Goal: Obtain resource: Download file/media

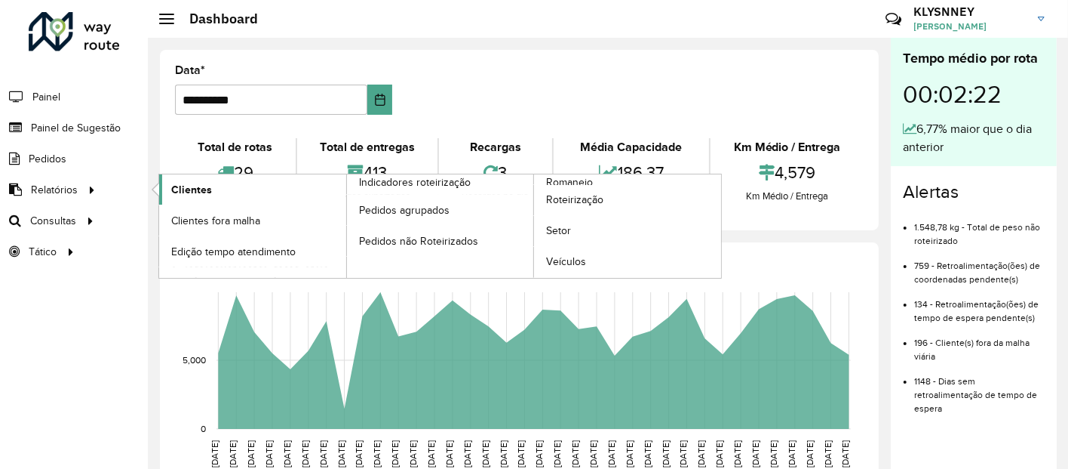
click at [189, 189] on span "Clientes" at bounding box center [191, 190] width 41 height 16
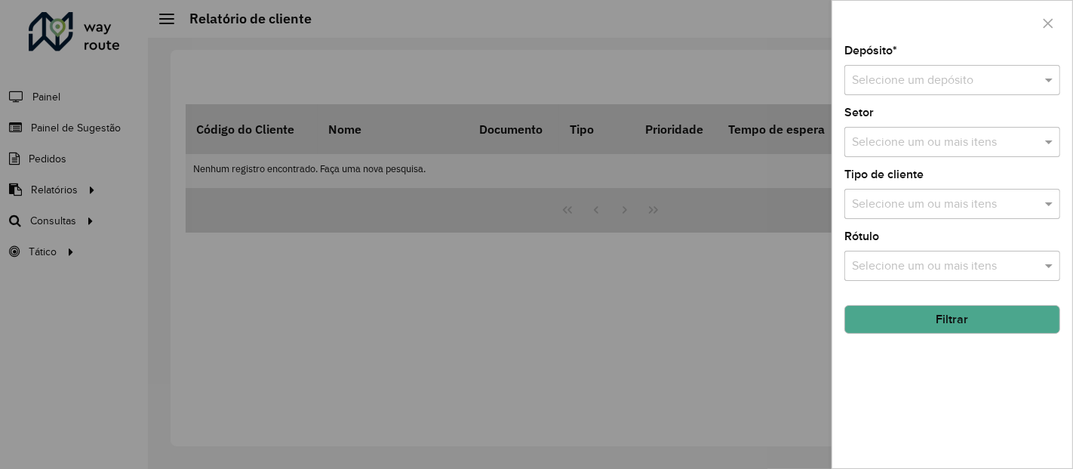
click at [923, 88] on input "text" at bounding box center [937, 81] width 171 height 18
click at [890, 121] on span "CDD Maua" at bounding box center [879, 123] width 57 height 13
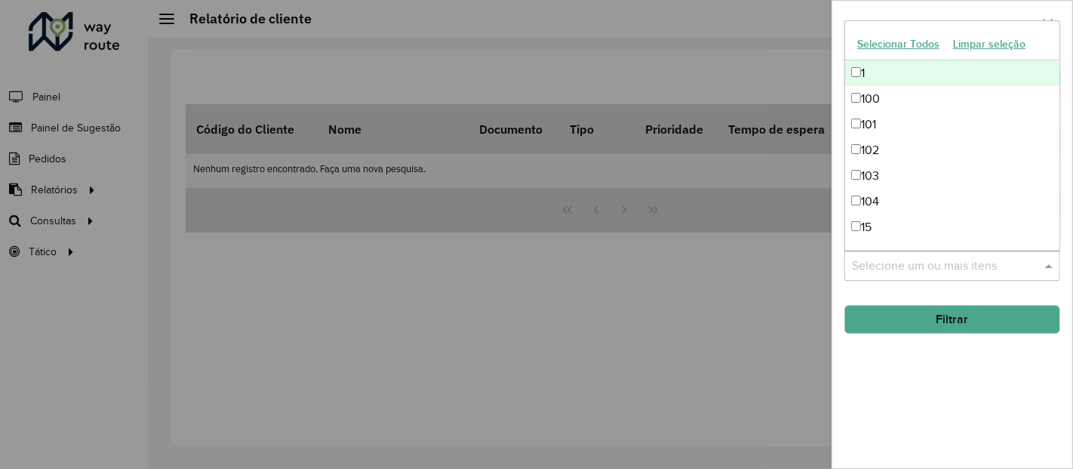
click at [893, 262] on input "text" at bounding box center [944, 266] width 193 height 18
click at [835, 287] on div "Depósito * Selecione um depósito × CDD Maua × Setor Selecione um ou mais itens …" at bounding box center [952, 256] width 240 height 423
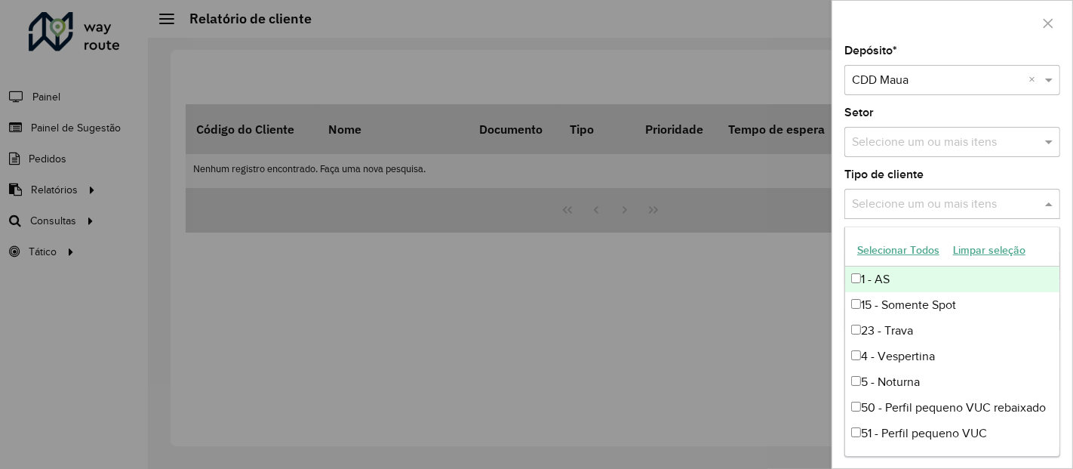
click at [888, 192] on div "Selecione um ou mais itens" at bounding box center [952, 204] width 216 height 30
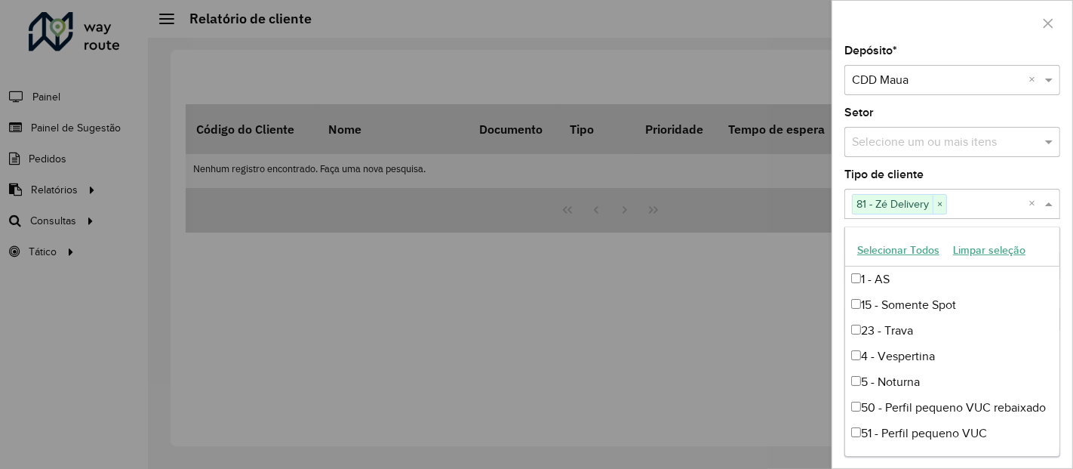
scroll to position [126, 0]
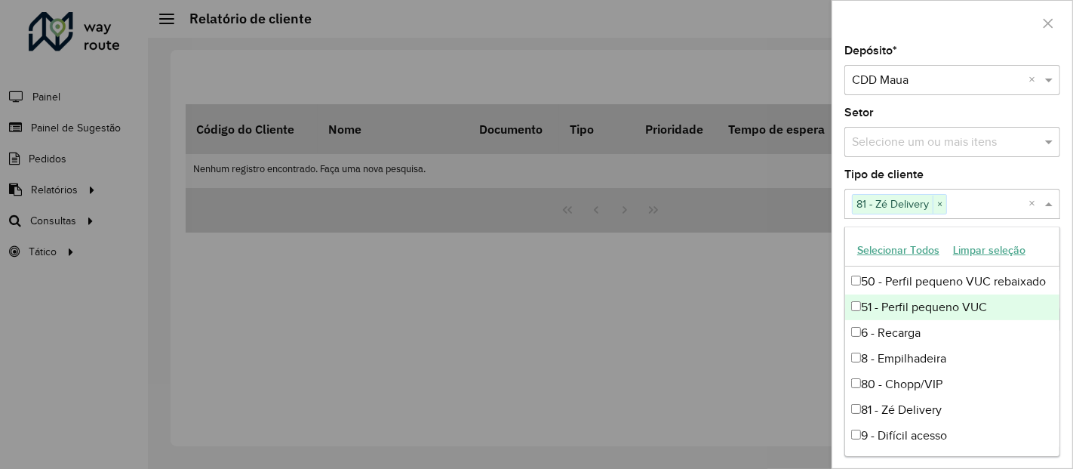
click at [835, 310] on div "Depósito * Selecione um depósito × CDD Maua × Setor Selecione um ou mais itens …" at bounding box center [952, 256] width 240 height 423
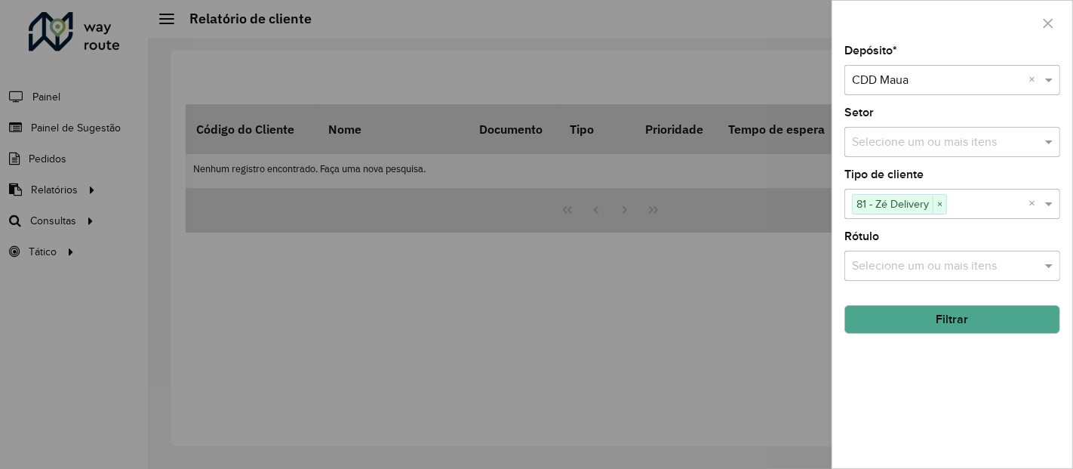
click at [932, 318] on button "Filtrar" at bounding box center [952, 319] width 216 height 29
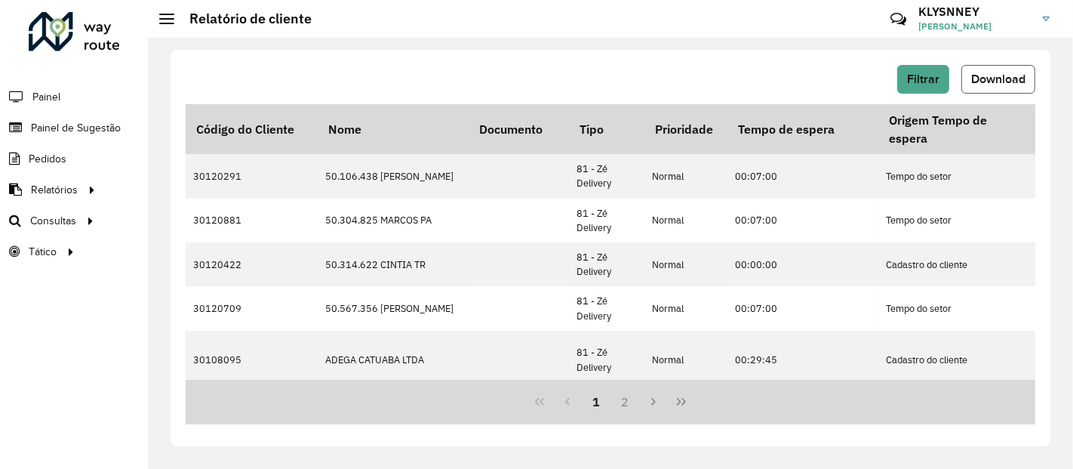
click at [996, 81] on span "Download" at bounding box center [998, 78] width 54 height 13
click at [907, 78] on button "Filtrar" at bounding box center [923, 79] width 52 height 29
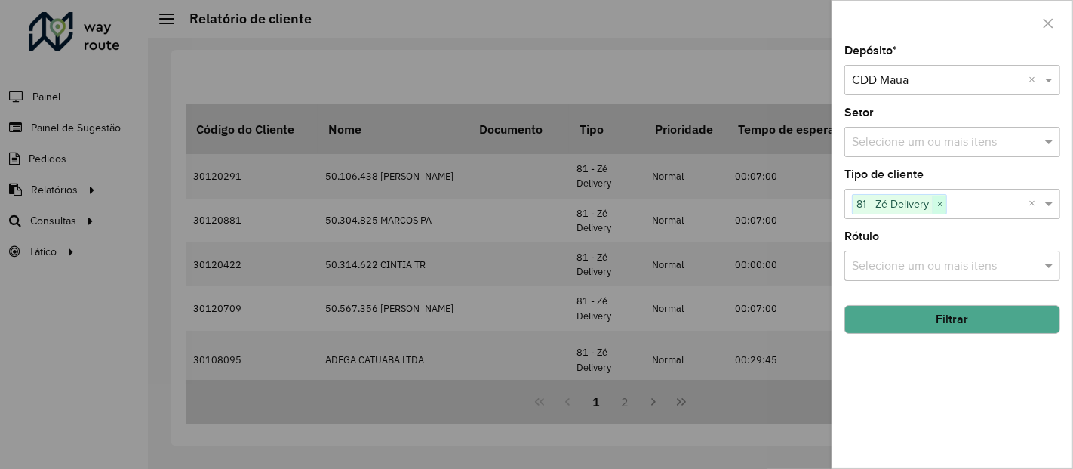
click at [937, 202] on span "×" at bounding box center [940, 204] width 14 height 18
click at [1051, 197] on span at bounding box center [1050, 204] width 19 height 18
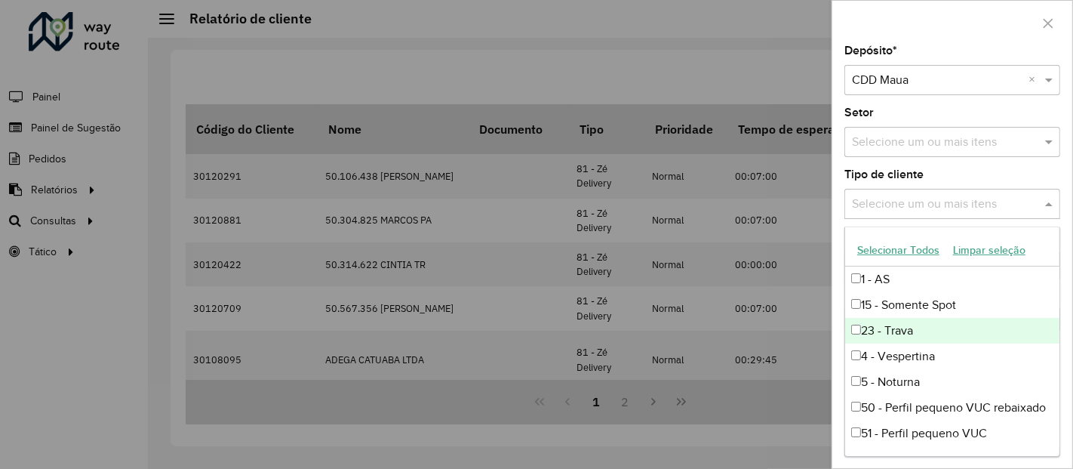
click at [861, 327] on div "23 - Trava" at bounding box center [952, 331] width 215 height 26
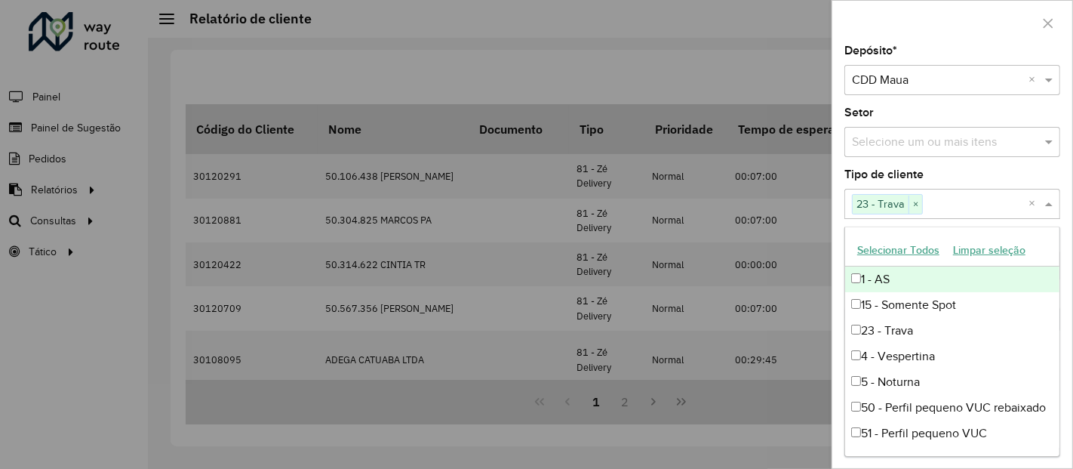
click at [838, 175] on div "Depósito * Selecione um depósito × CDD Maua × Setor Selecione um ou mais itens …" at bounding box center [952, 256] width 240 height 423
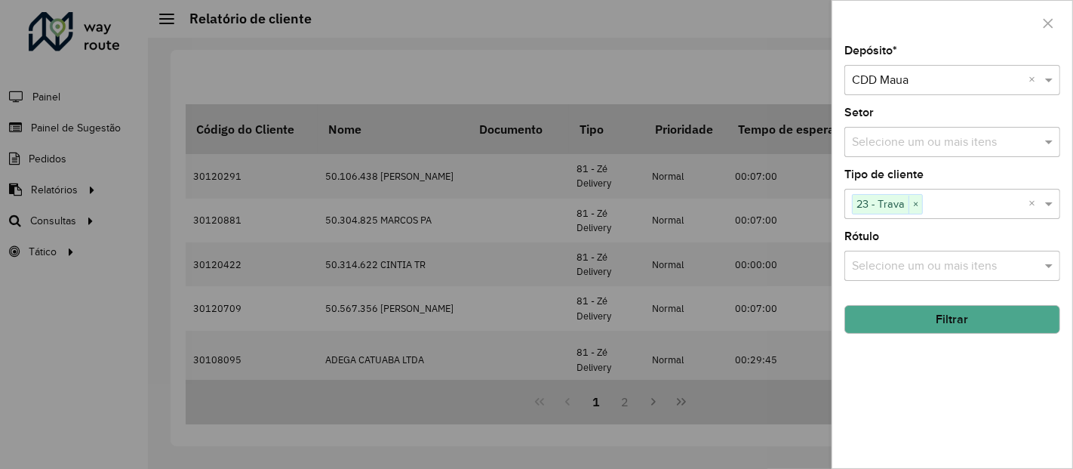
click at [936, 314] on button "Filtrar" at bounding box center [952, 319] width 216 height 29
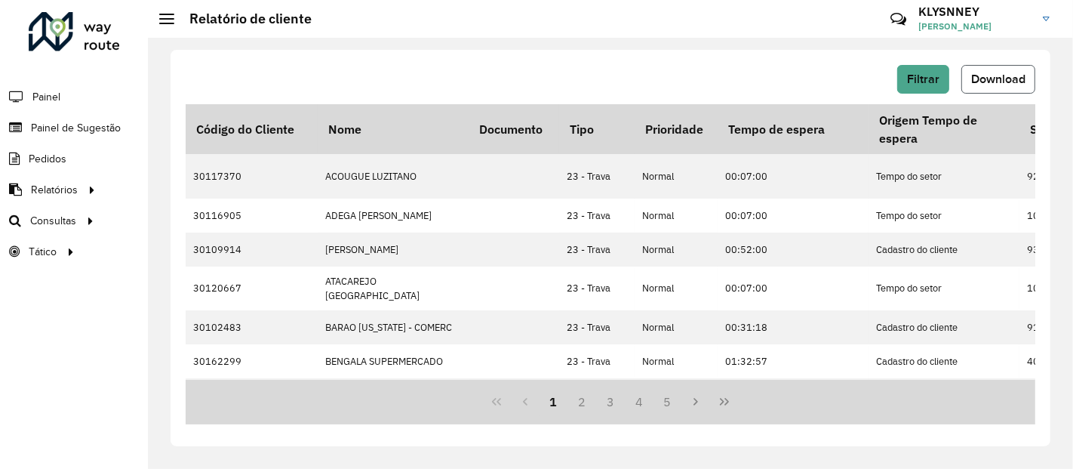
click at [979, 77] on span "Download" at bounding box center [998, 78] width 54 height 13
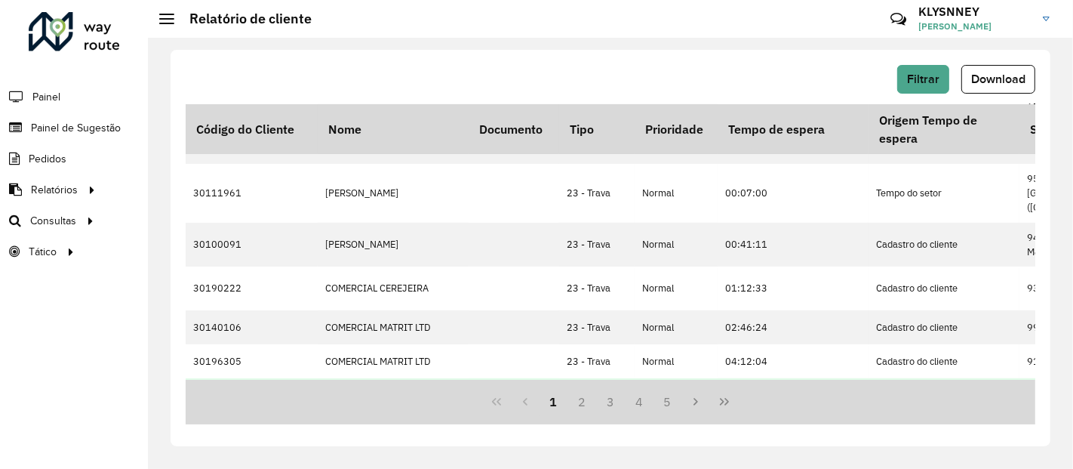
scroll to position [548, 0]
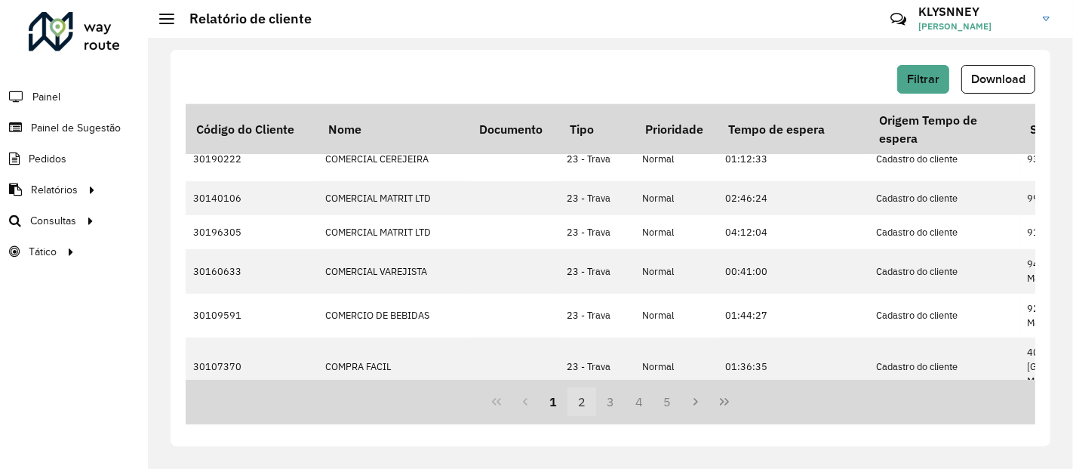
click at [580, 404] on button "2" at bounding box center [581, 401] width 29 height 29
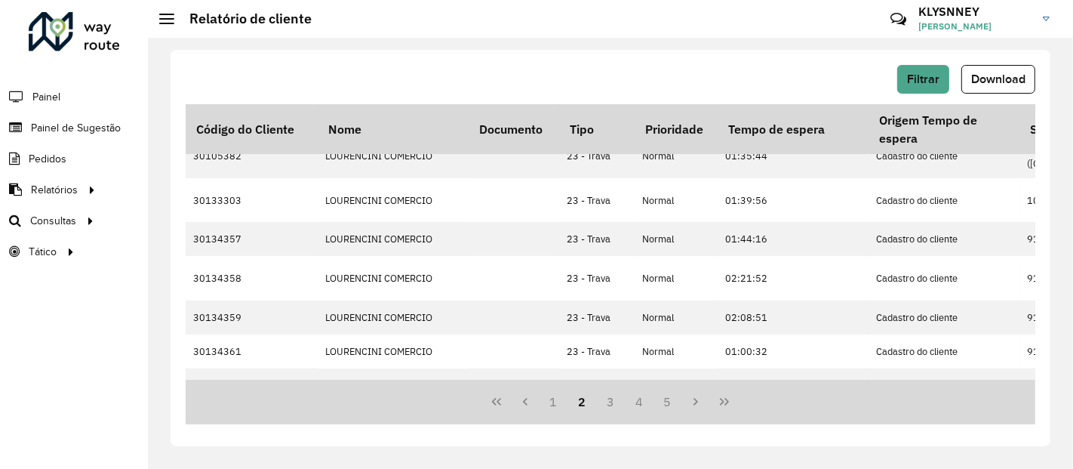
scroll to position [569, 0]
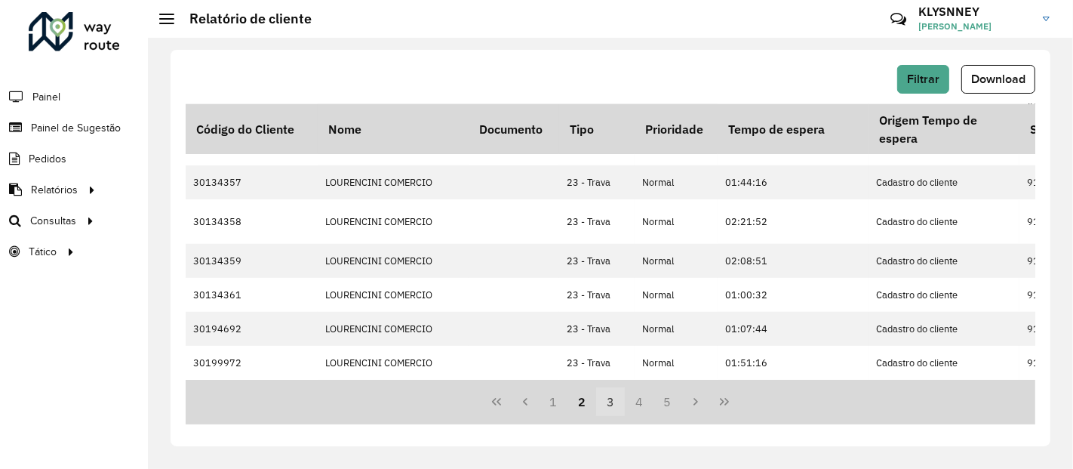
click at [610, 401] on button "3" at bounding box center [610, 401] width 29 height 29
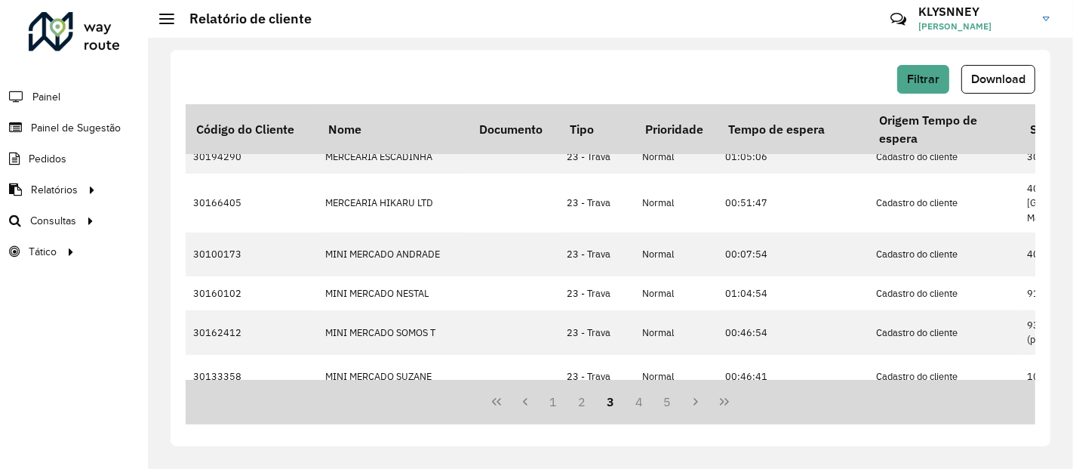
scroll to position [538, 0]
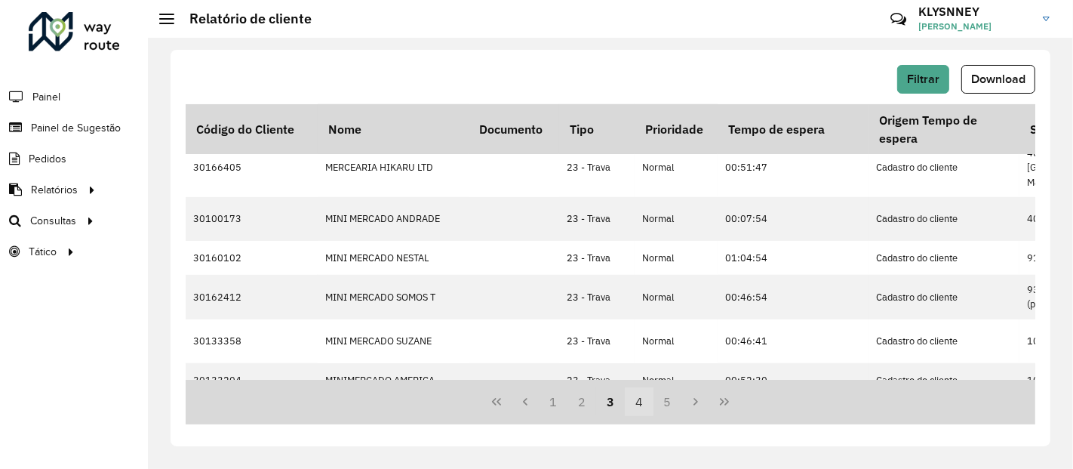
click at [635, 401] on button "4" at bounding box center [639, 401] width 29 height 29
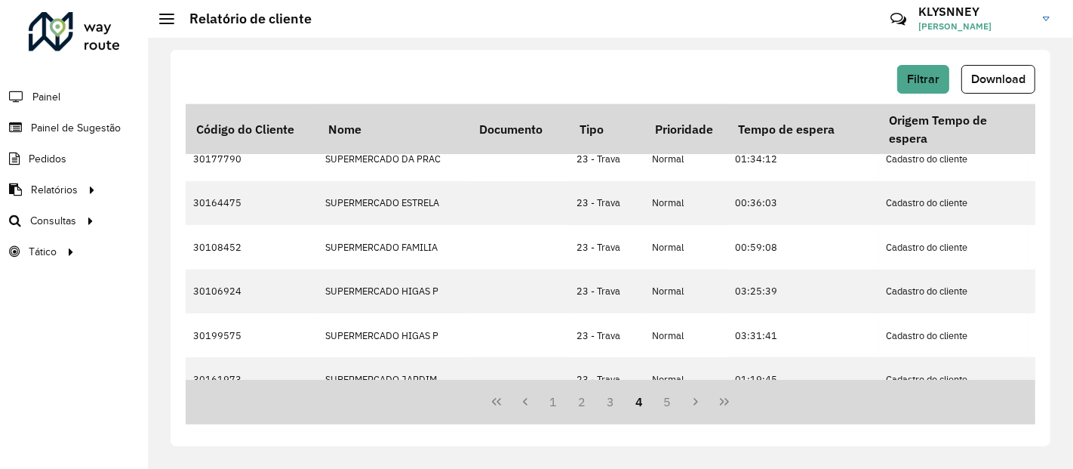
scroll to position [0, 0]
